Goal: Information Seeking & Learning: Find contact information

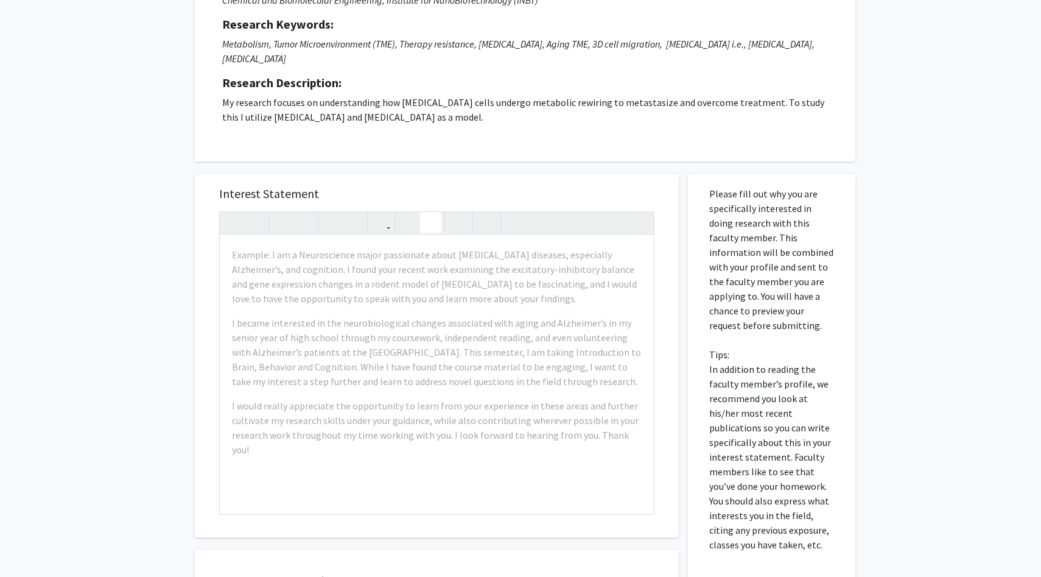
scroll to position [30, 0]
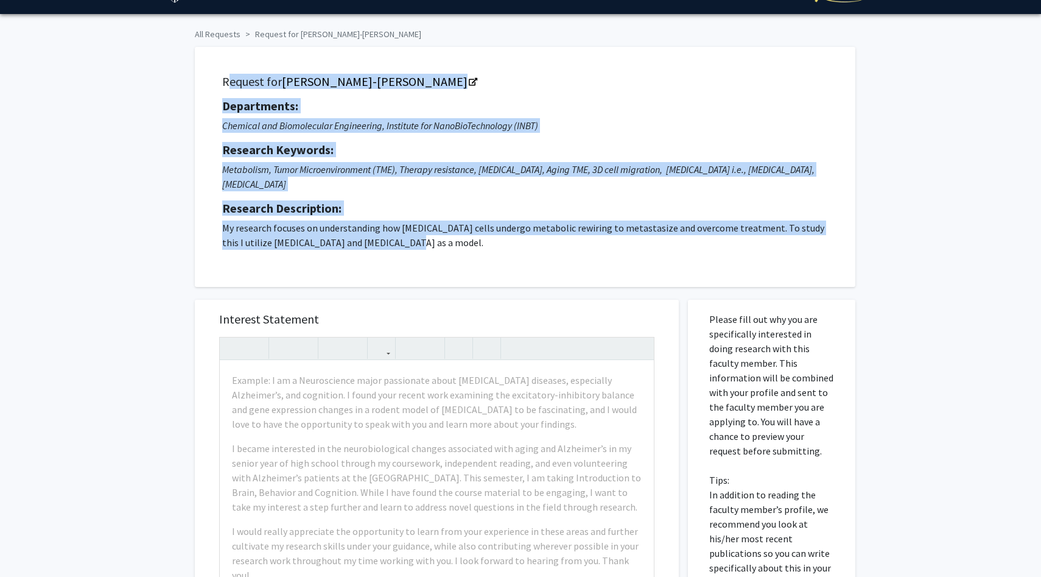
drag, startPoint x: 218, startPoint y: 80, endPoint x: 462, endPoint y: 259, distance: 302.3
click at [462, 259] on div "Request for [PERSON_NAME]-[PERSON_NAME] Departments: Chemical and Biomolecular …" at bounding box center [525, 167] width 661 height 240
copy div "Request for [PERSON_NAME]-[PERSON_NAME] Departments: Chemical and Biomolecular …"
click at [462, 259] on div "Request for [PERSON_NAME]-[PERSON_NAME] Departments: Chemical and Biomolecular …" at bounding box center [525, 167] width 661 height 240
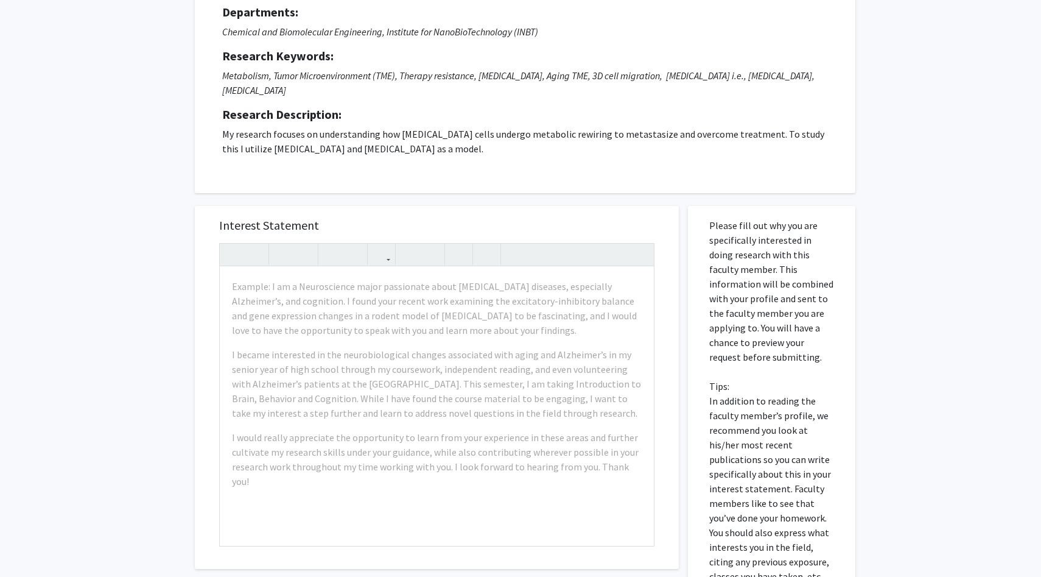
scroll to position [127, 0]
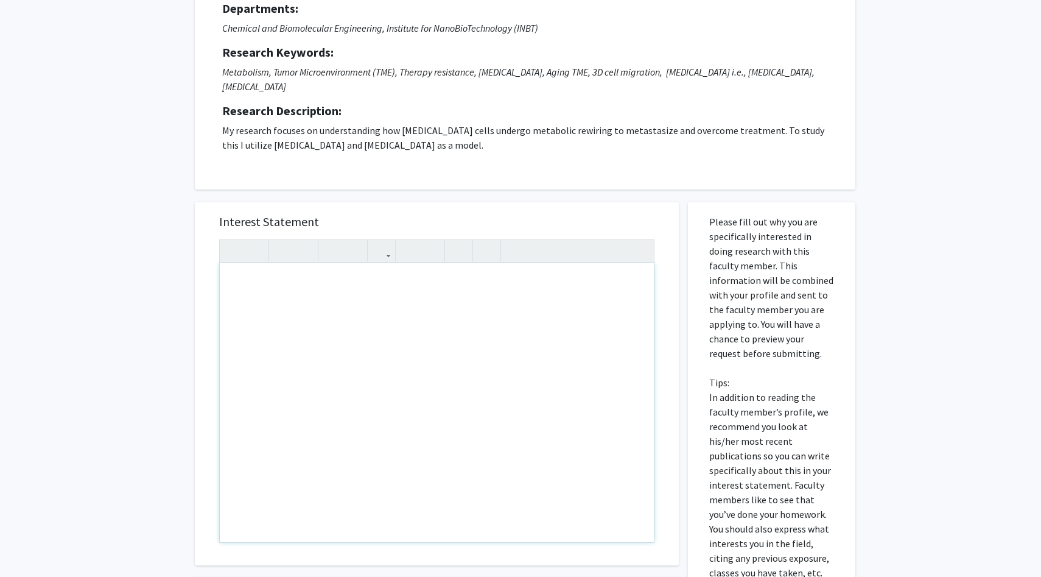
click at [381, 263] on div "Note to users with screen readers: Please press Alt+0 or Option+0 to deactivate…" at bounding box center [437, 402] width 434 height 279
paste div "Note to users with screen readers: Please press Alt+0 or Option+0 to deactivate…"
type textarea "<p>Dear [PERSON_NAME]-[PERSON_NAME],</p><br><p>I am a Chemical and Biomolecular…"
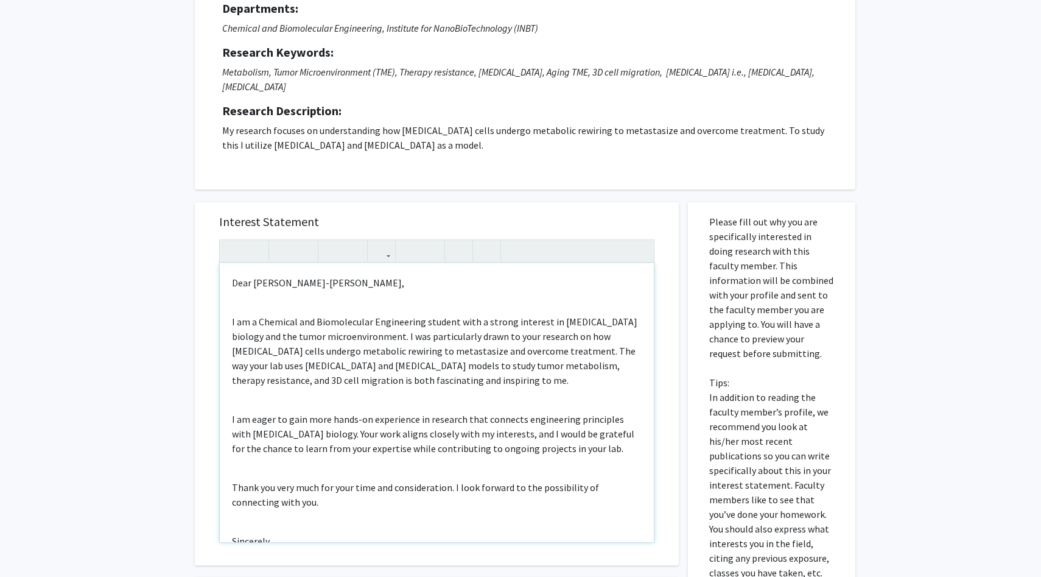
scroll to position [52, 0]
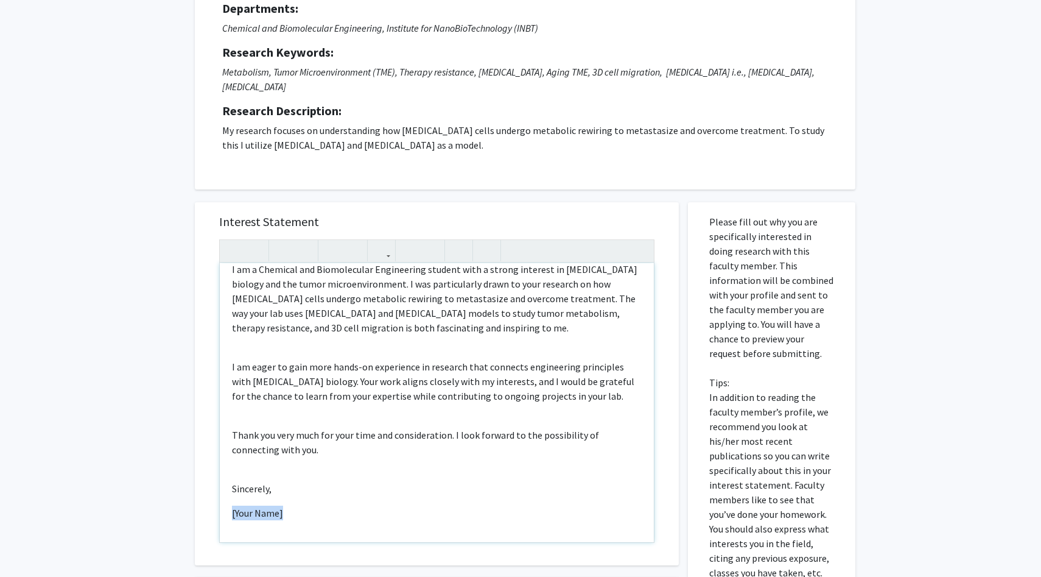
drag, startPoint x: 303, startPoint y: 501, endPoint x: 141, endPoint y: 501, distance: 162.0
click at [141, 501] on div "All Requests Request for [PERSON_NAME]-[PERSON_NAME] Request for [PERSON_NAME]-…" at bounding box center [520, 352] width 1041 height 871
type textarea "<p>Dear [PERSON_NAME]-[PERSON_NAME],</p><br><p>I am a Chemical and Biomolecular…"
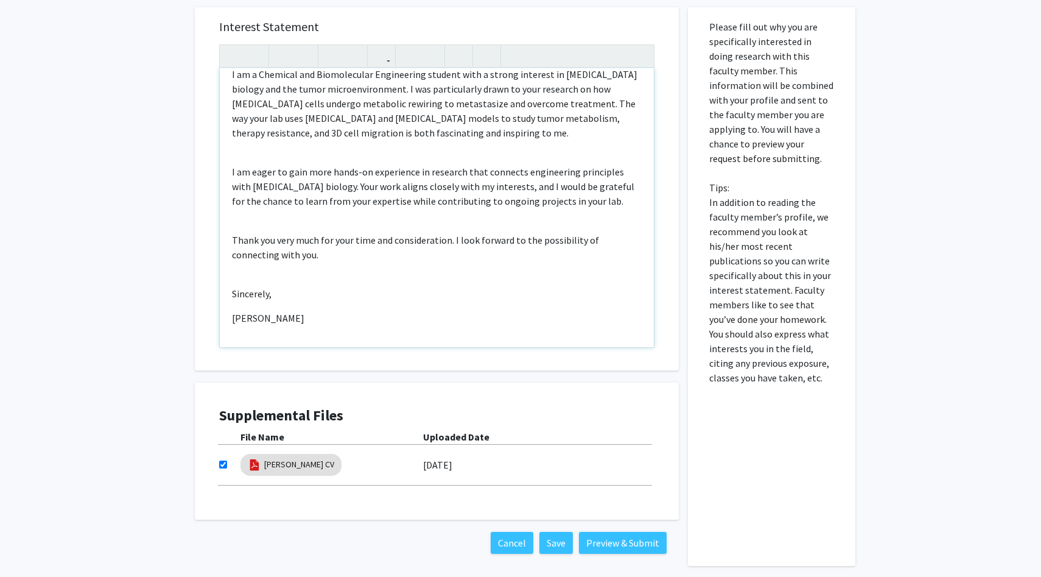
scroll to position [323, 0]
click at [602, 531] on button "Preview & Submit" at bounding box center [623, 542] width 88 height 22
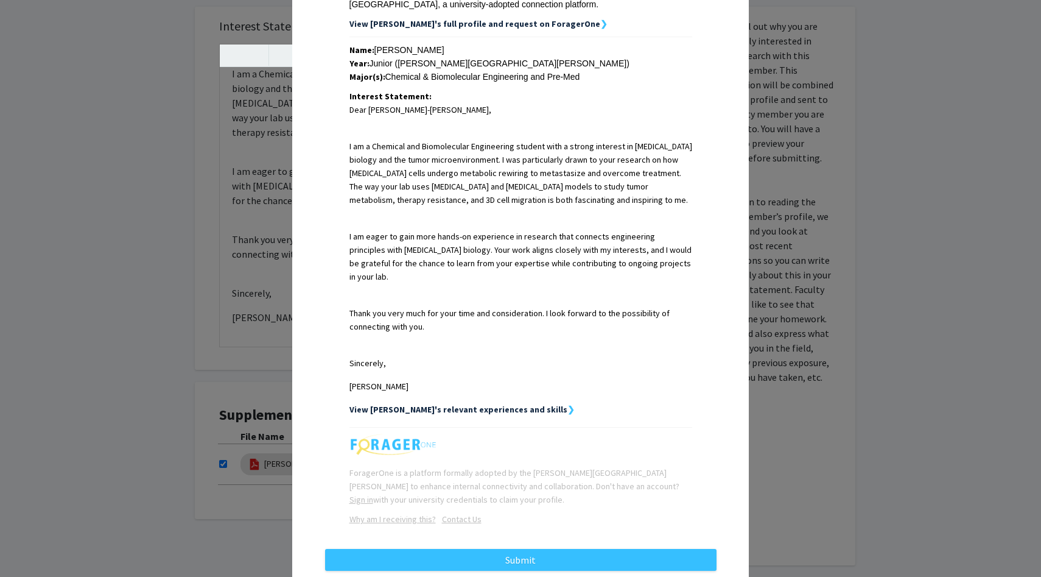
scroll to position [256, 0]
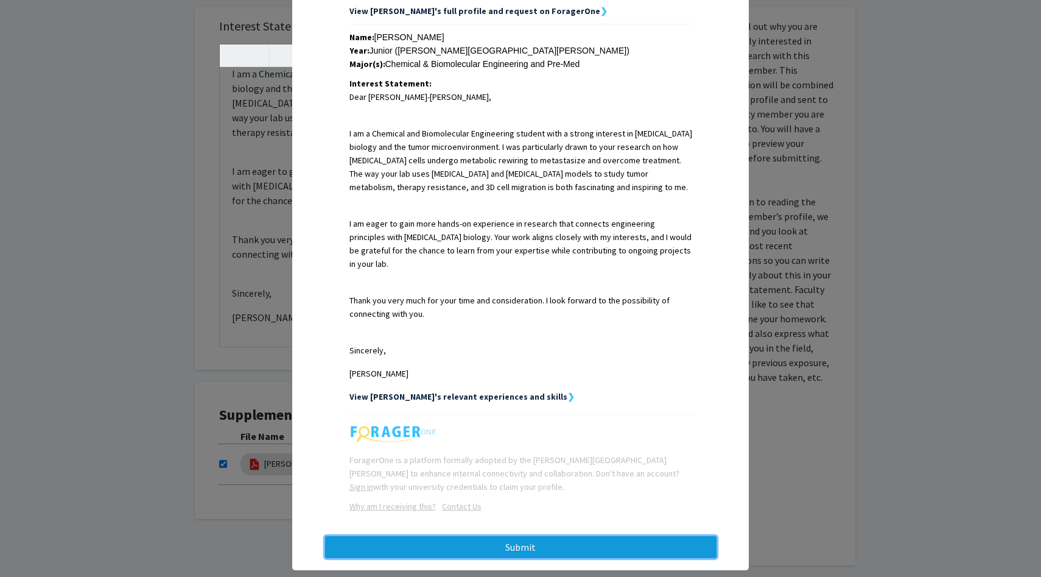
click at [501, 536] on button "Submit" at bounding box center [521, 547] width 392 height 22
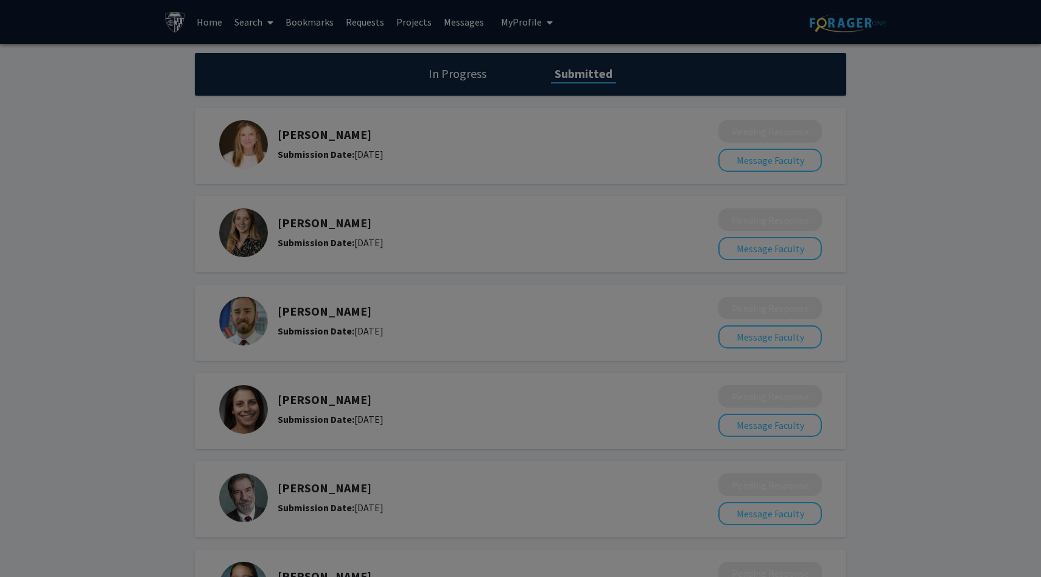
click at [529, 189] on div at bounding box center [520, 288] width 1041 height 577
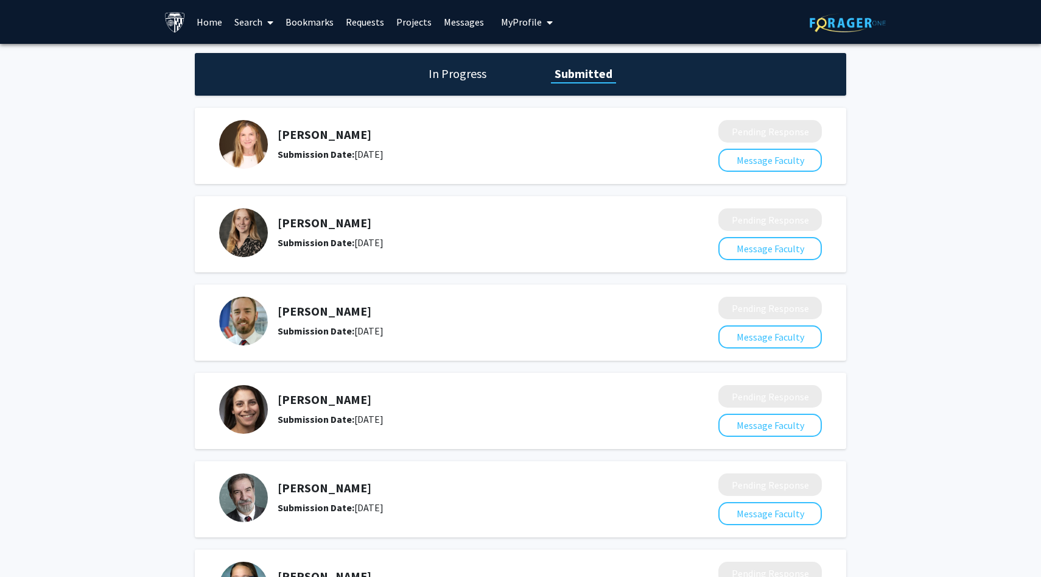
click at [246, 25] on link "Search" at bounding box center [253, 22] width 51 height 43
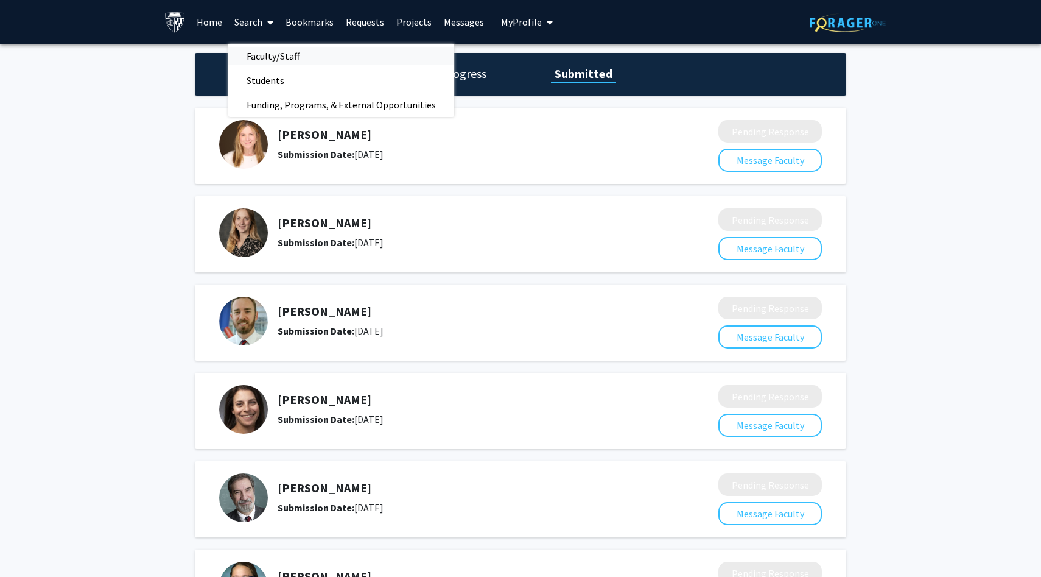
click at [257, 49] on span "Faculty/Staff" at bounding box center [273, 56] width 90 height 24
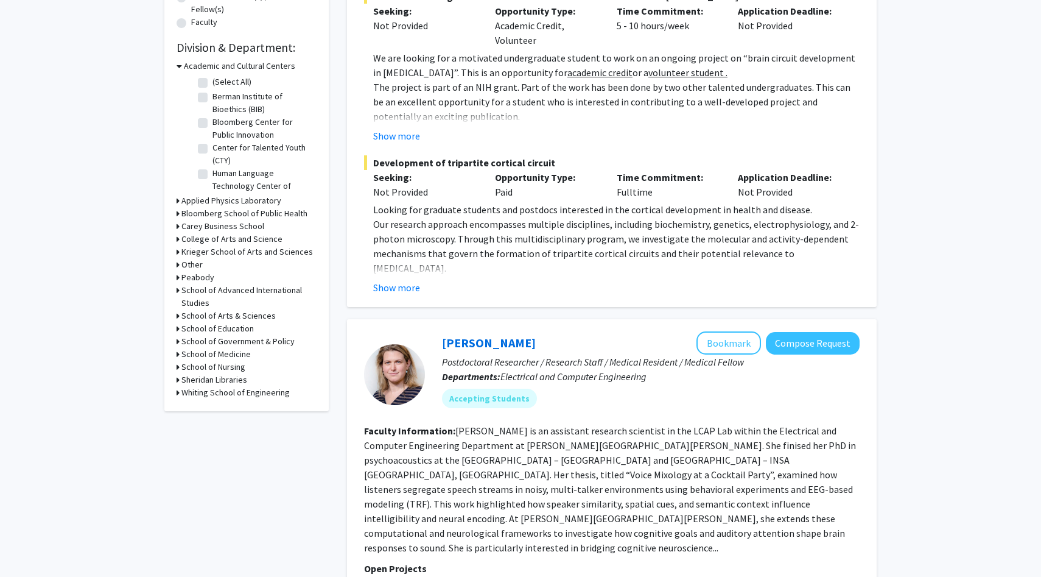
scroll to position [344, 0]
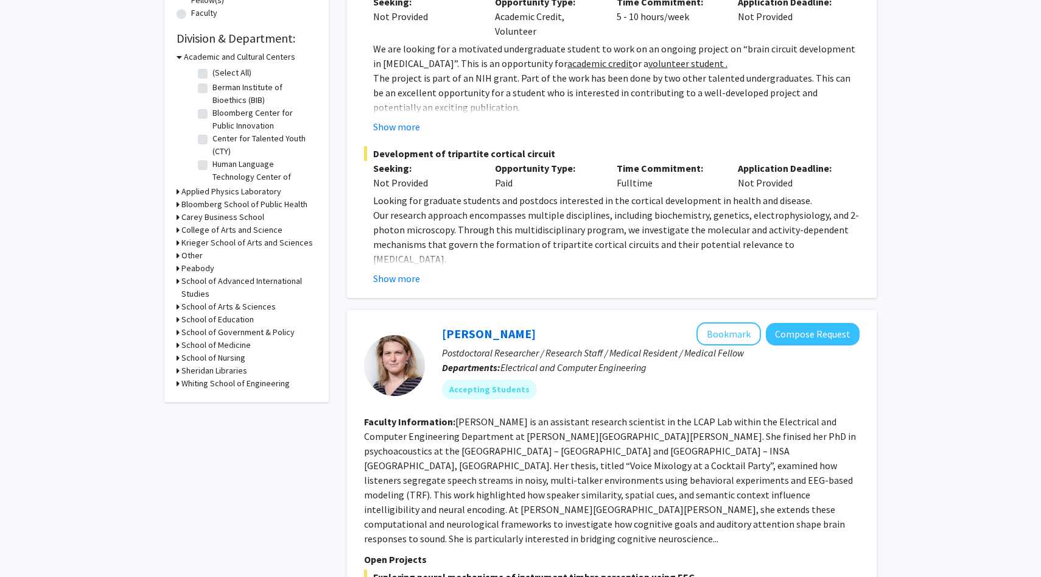
click at [233, 380] on h3 "Whiting School of Engineering" at bounding box center [235, 383] width 108 height 13
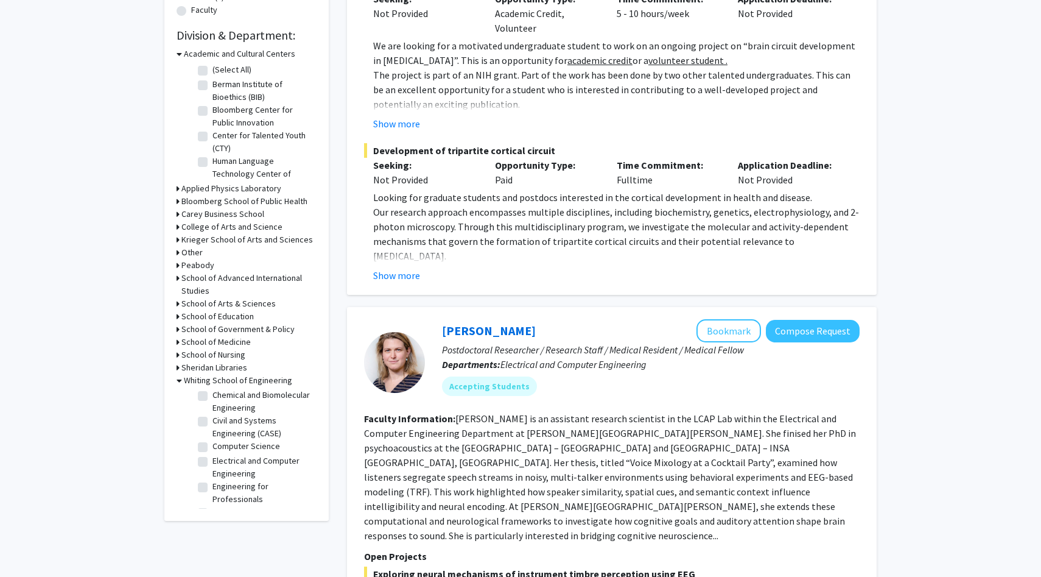
scroll to position [174, 0]
click at [236, 421] on label "Chemical and Biomolecular Engineering" at bounding box center [263, 428] width 101 height 26
click at [220, 421] on input "Chemical and Biomolecular Engineering" at bounding box center [217, 419] width 8 height 8
checkbox input "true"
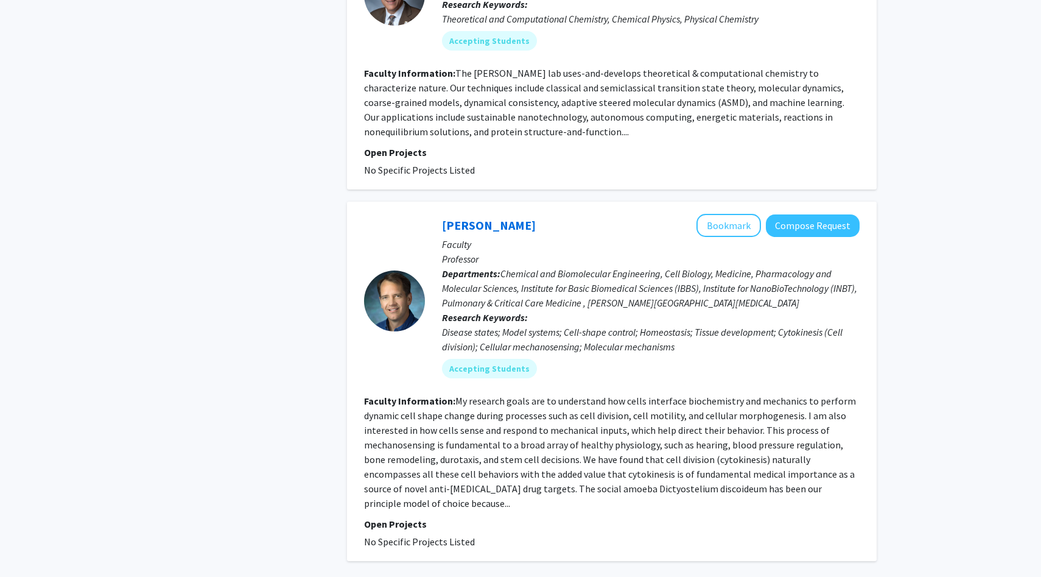
scroll to position [3122, 0]
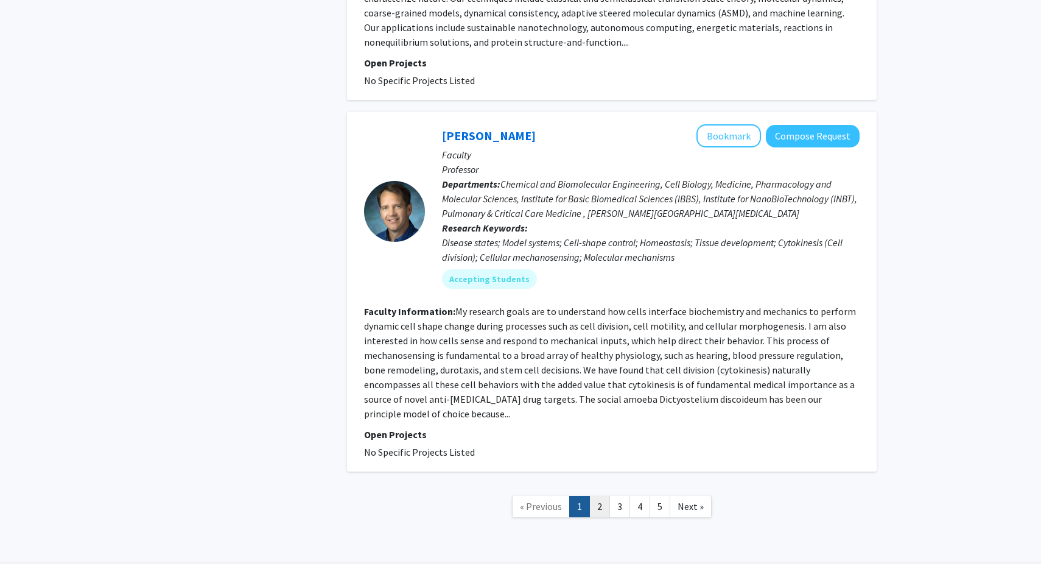
click at [603, 496] on link "2" at bounding box center [599, 506] width 21 height 21
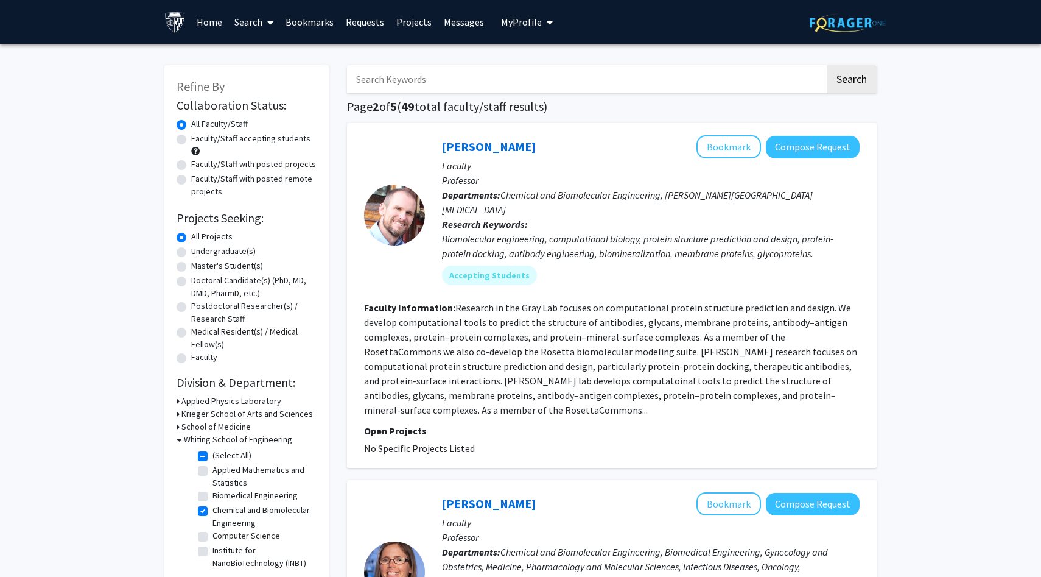
click at [420, 84] on input "Search Keywords" at bounding box center [586, 79] width 478 height 28
type input "h"
type input "chemical engineering"
click at [827, 65] on button "Search" at bounding box center [852, 79] width 50 height 28
checkbox input "false"
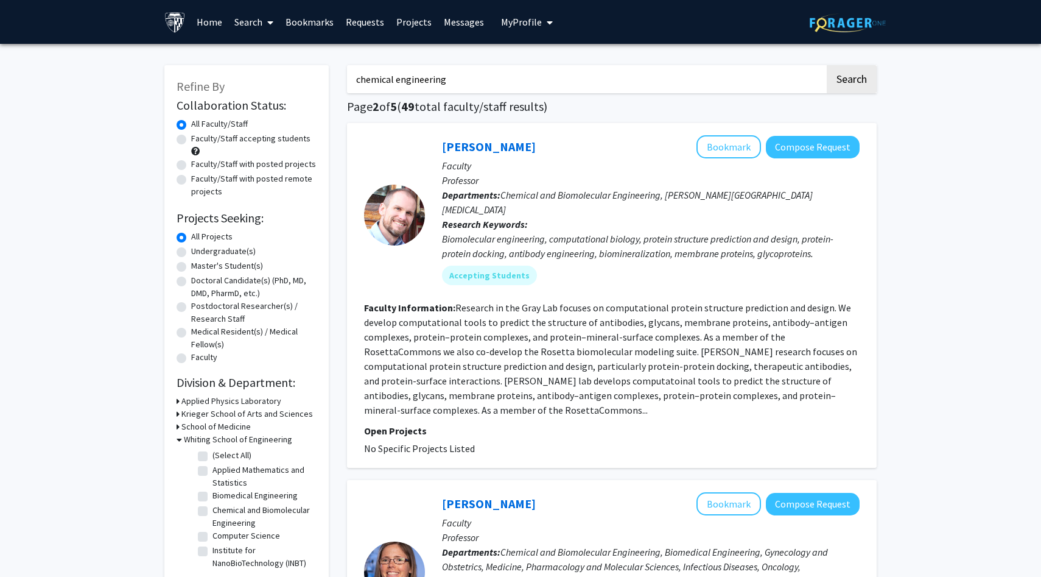
checkbox input "false"
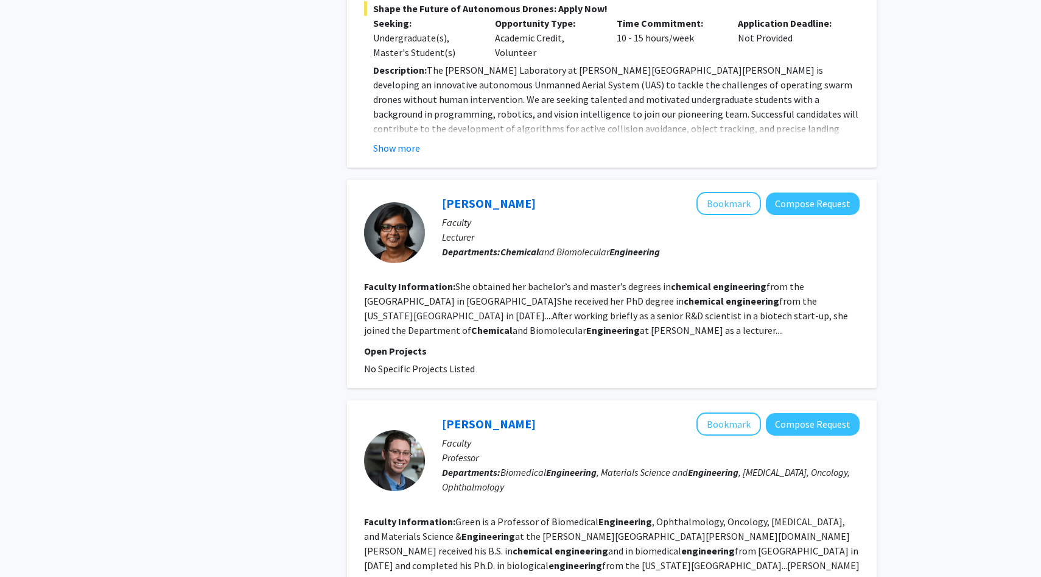
scroll to position [2594, 0]
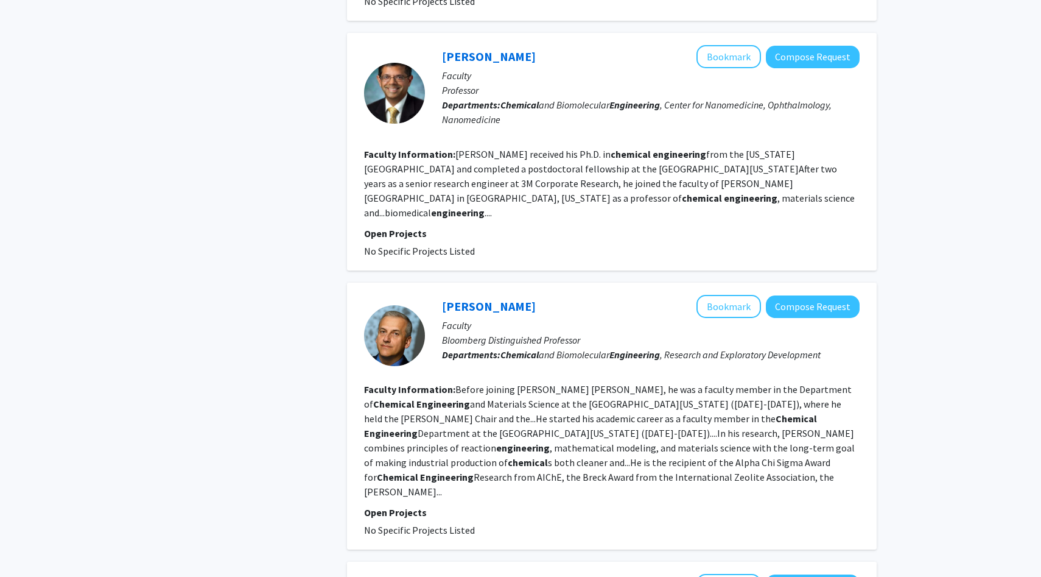
scroll to position [2251, 0]
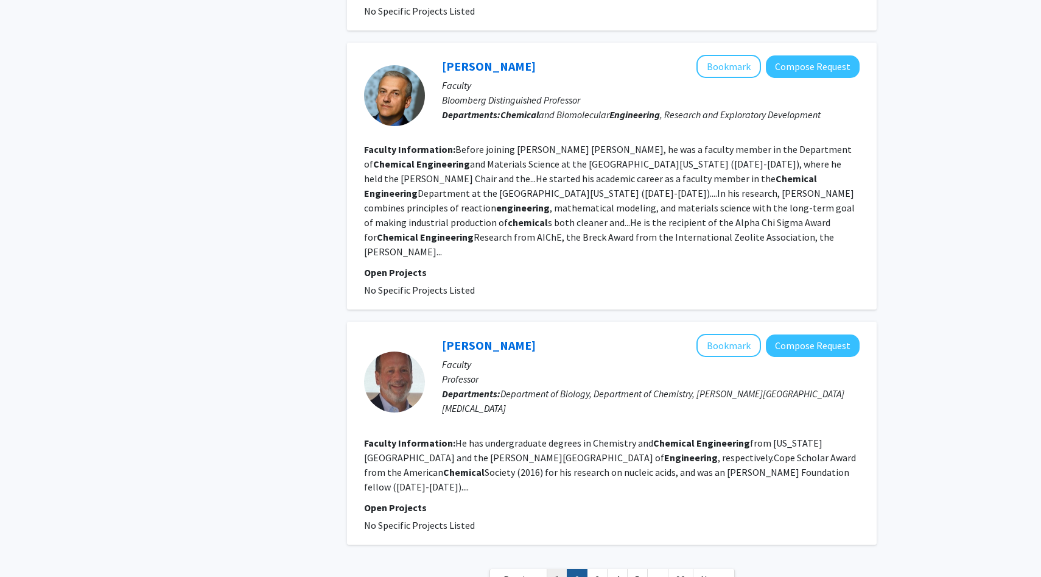
click at [557, 569] on link "1" at bounding box center [557, 579] width 21 height 21
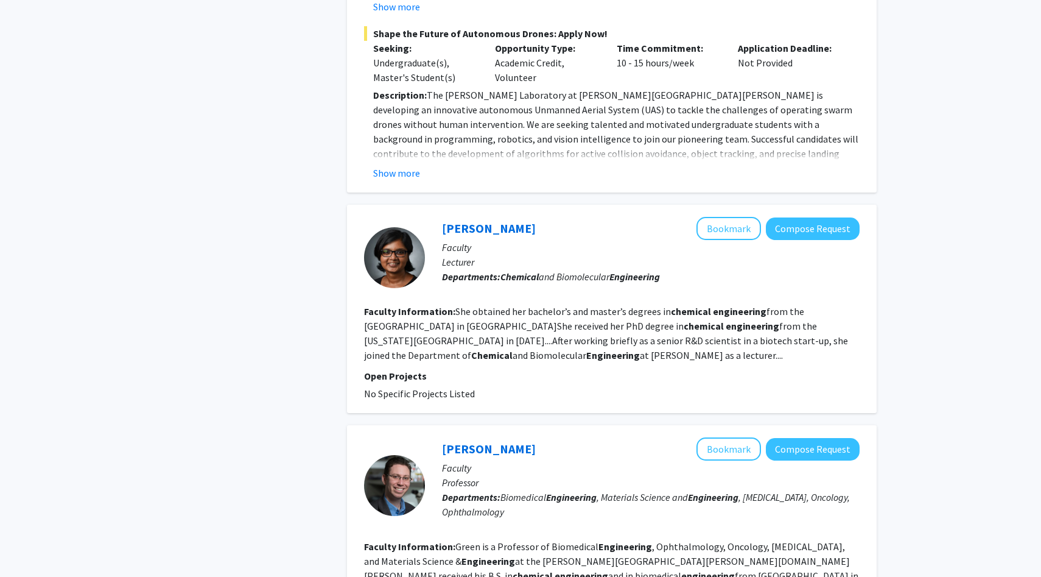
scroll to position [2452, 0]
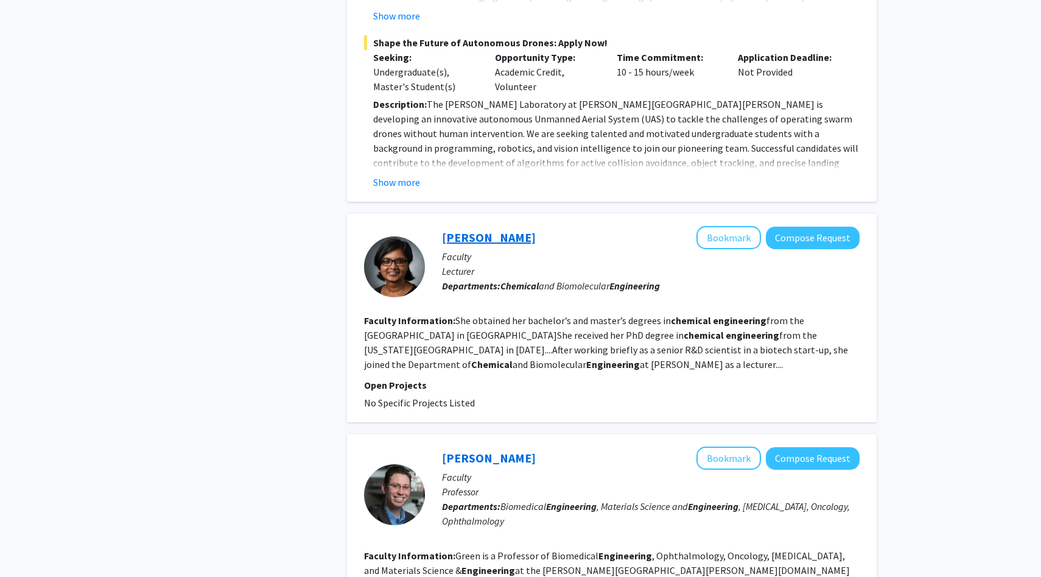
click at [473, 230] on link "[PERSON_NAME]" at bounding box center [489, 237] width 94 height 15
